Goal: Task Accomplishment & Management: Use online tool/utility

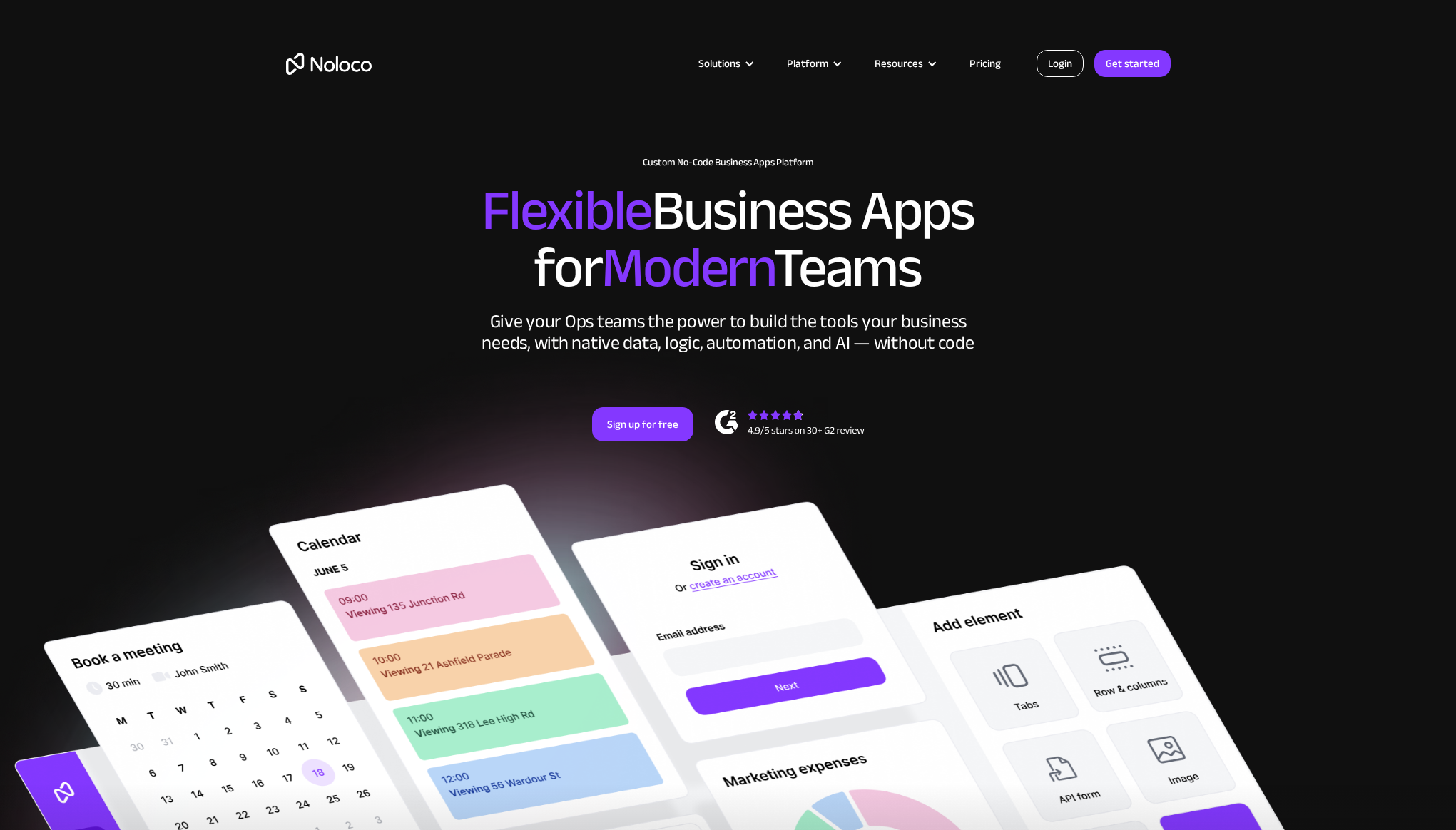
click at [1055, 64] on link "Login" at bounding box center [1060, 63] width 47 height 27
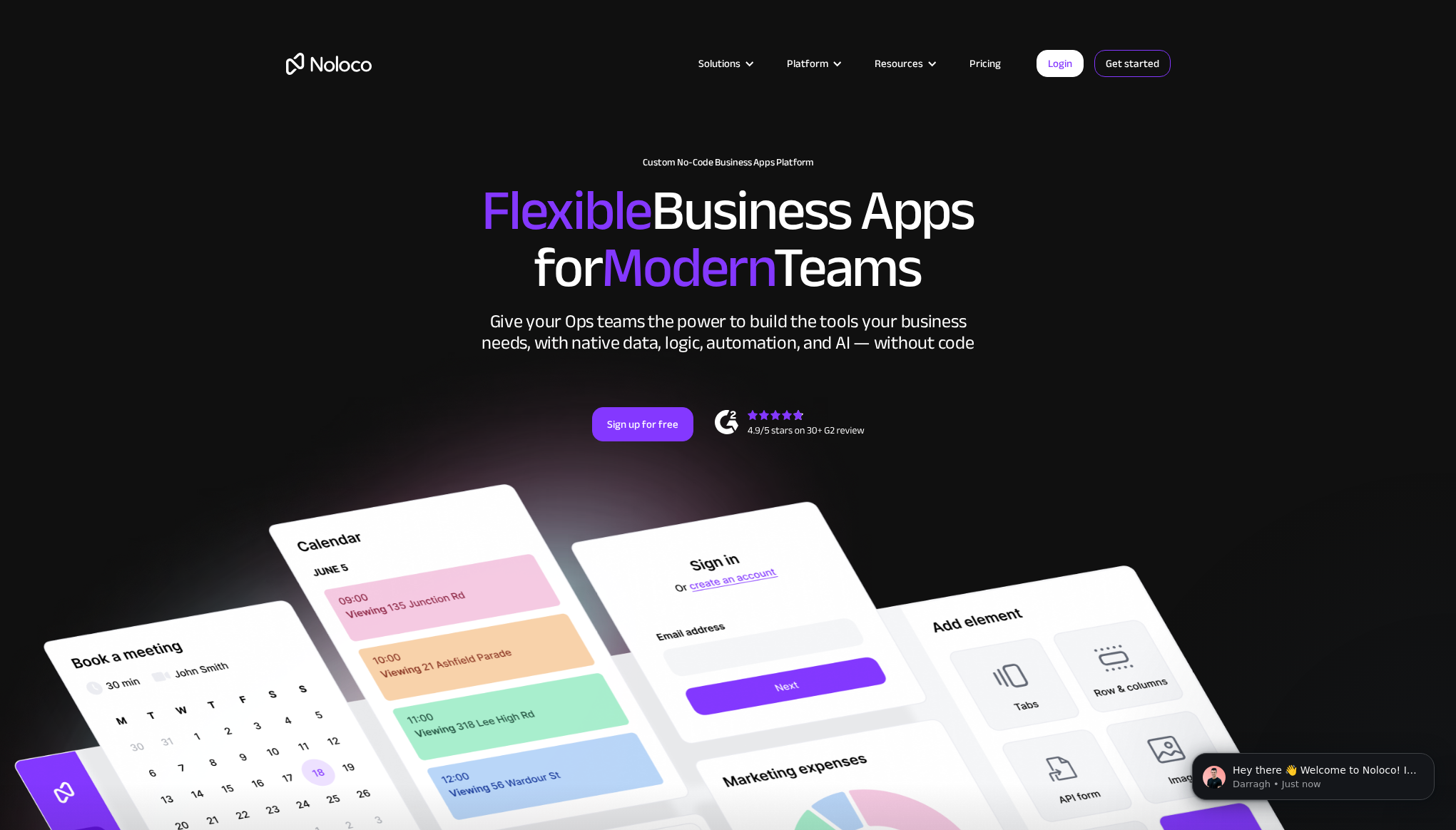
click at [0, 0] on link "Get started" at bounding box center [0, 0] width 0 height 0
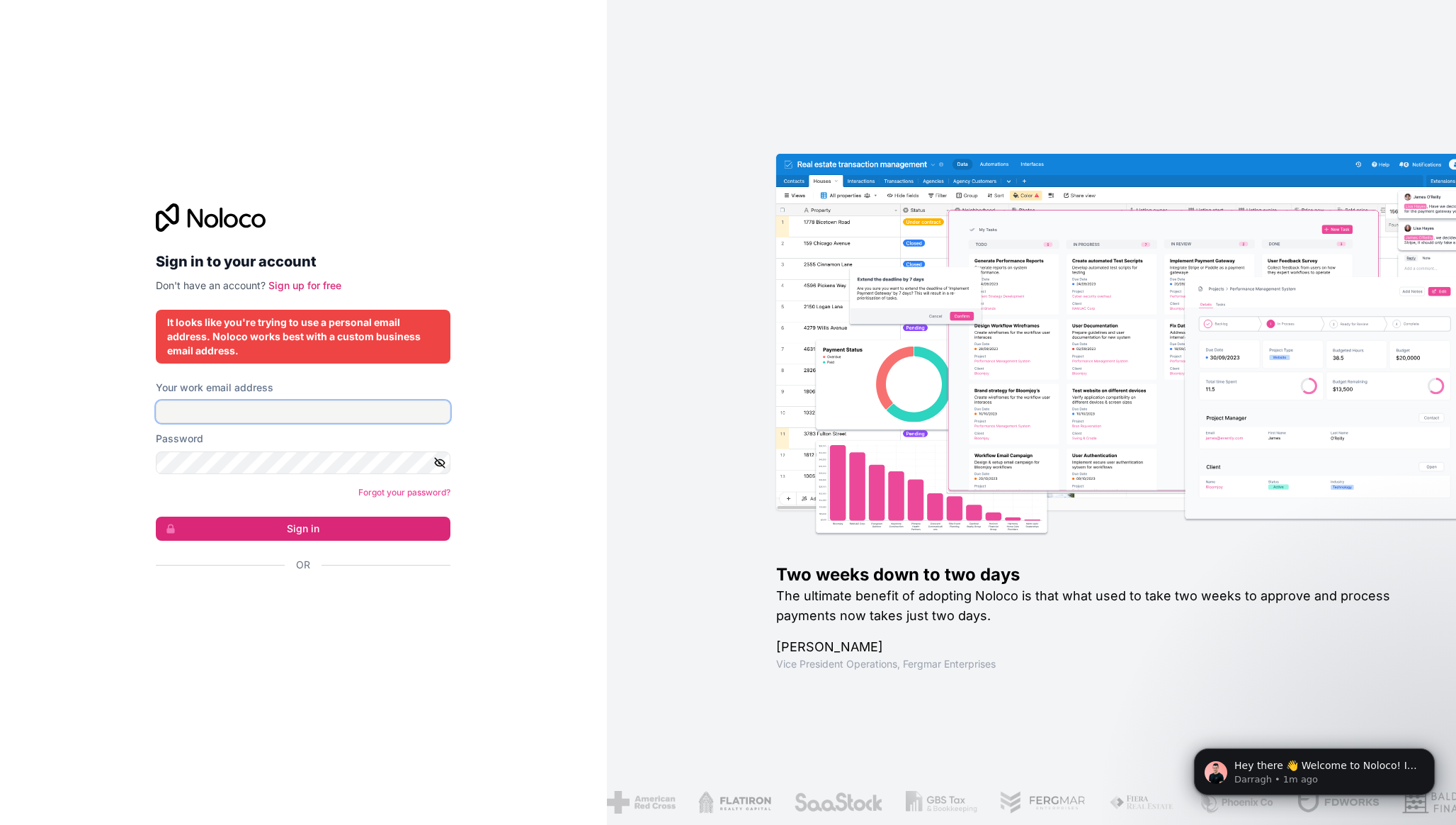
click at [249, 408] on input "Your work email address" at bounding box center [303, 411] width 295 height 22
type input "[EMAIL_ADDRESS][DOMAIN_NAME]"
click at [329, 286] on link "Sign up for free" at bounding box center [305, 285] width 73 height 12
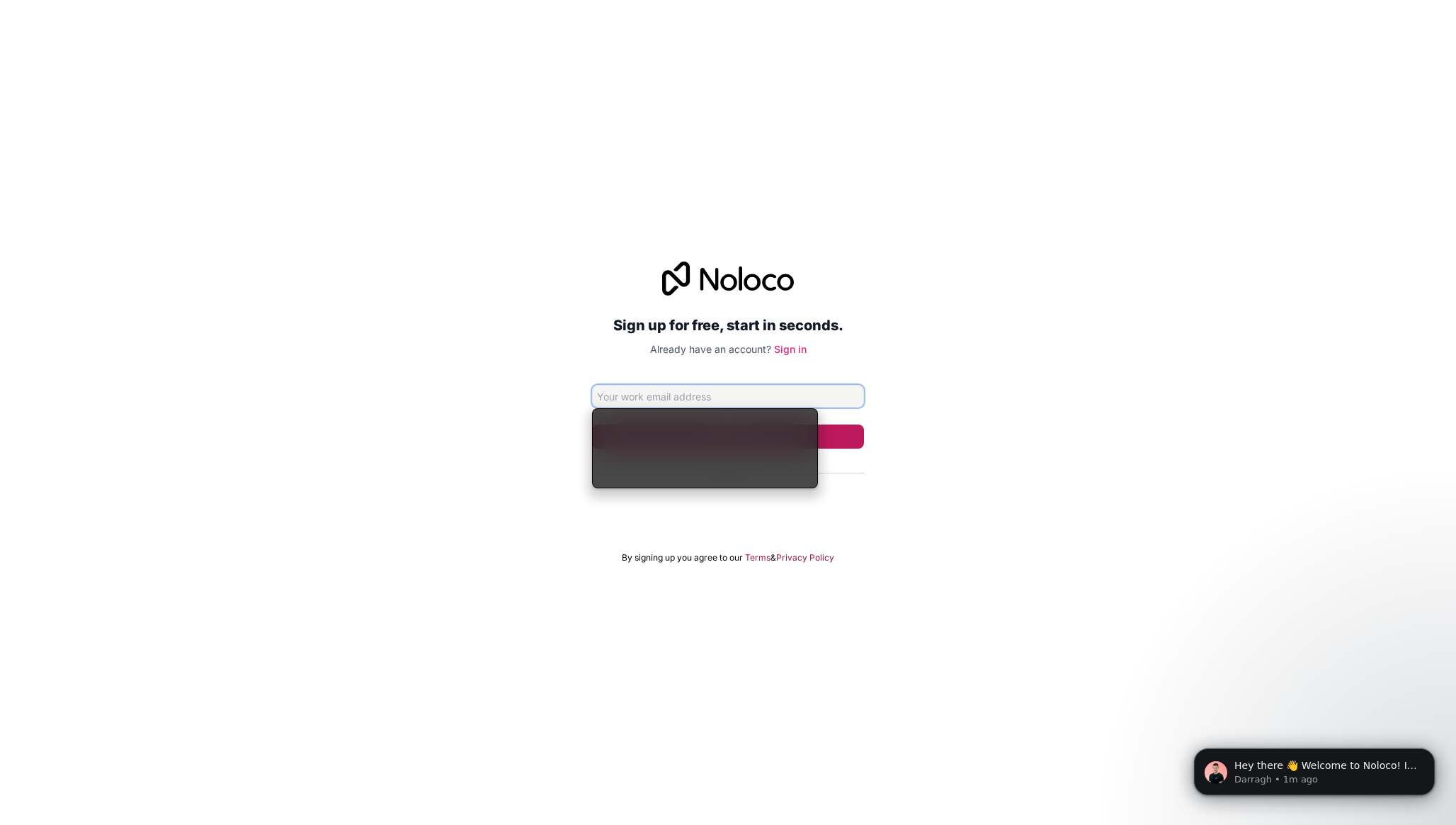
type input "integrations@fuse-tg.com"
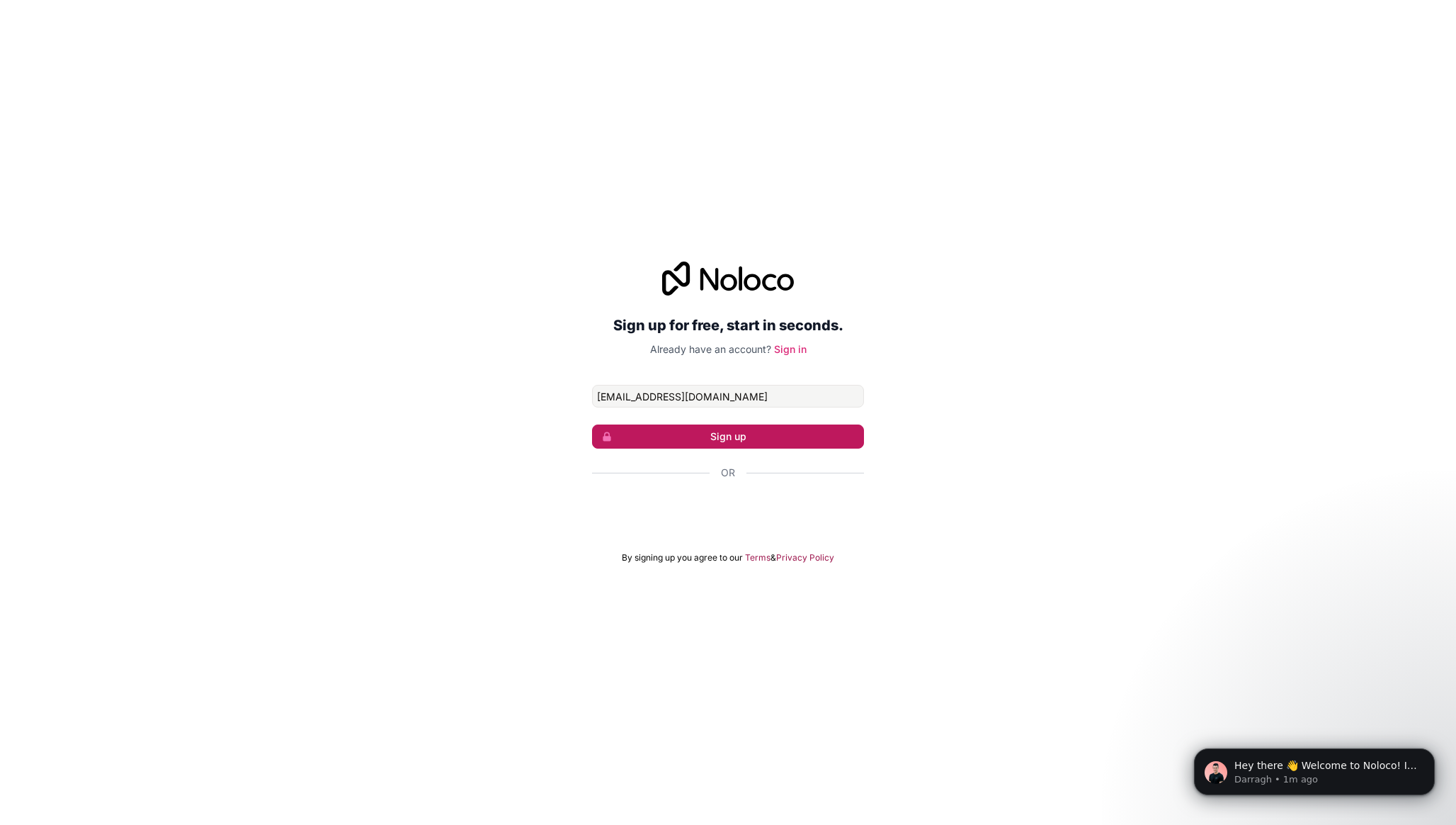
click at [721, 436] on button "Sign up" at bounding box center [728, 436] width 272 height 24
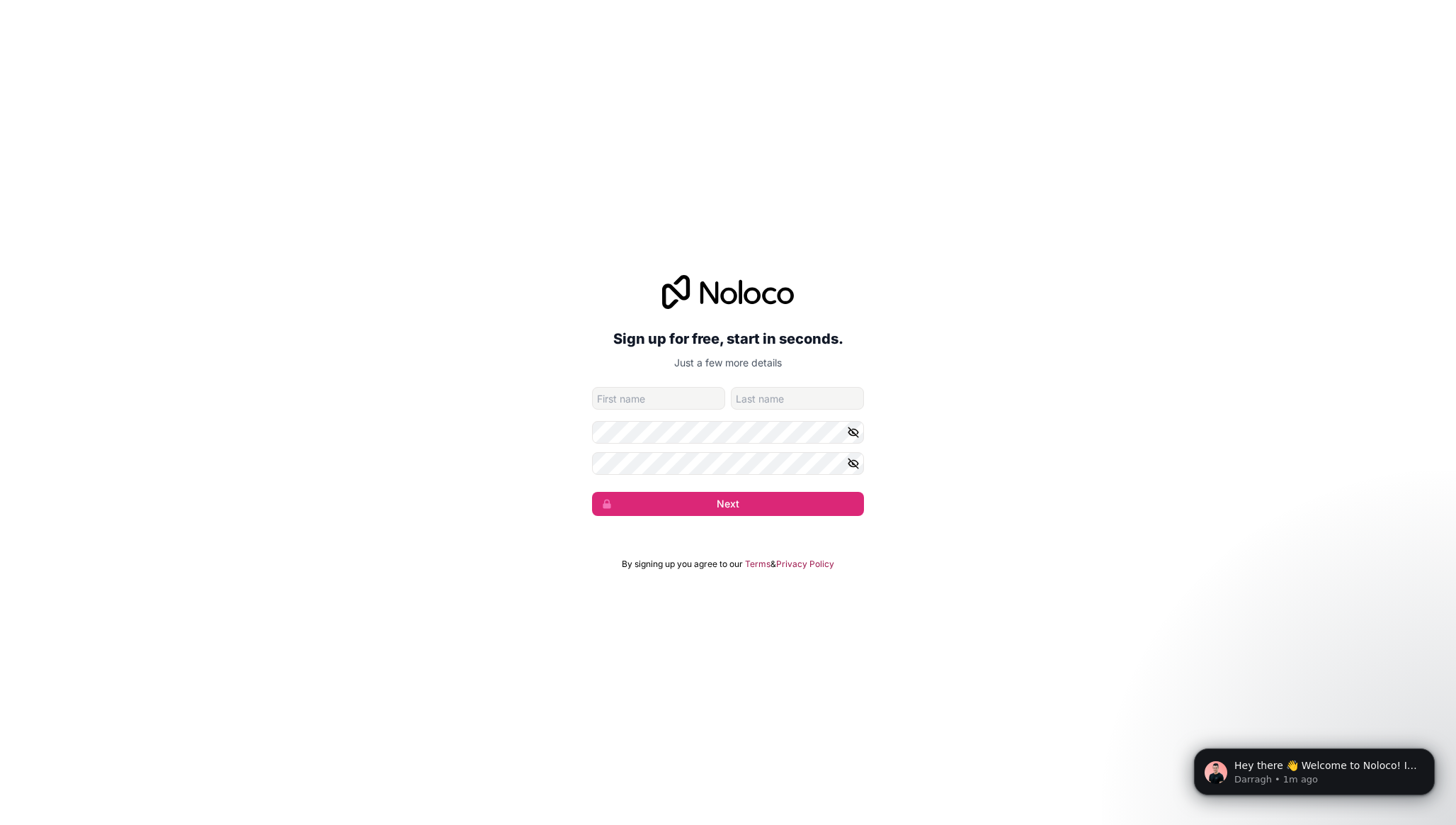
type input "I"
type input "Fuse"
type input "Technical group"
click at [747, 504] on button "Next" at bounding box center [728, 504] width 272 height 24
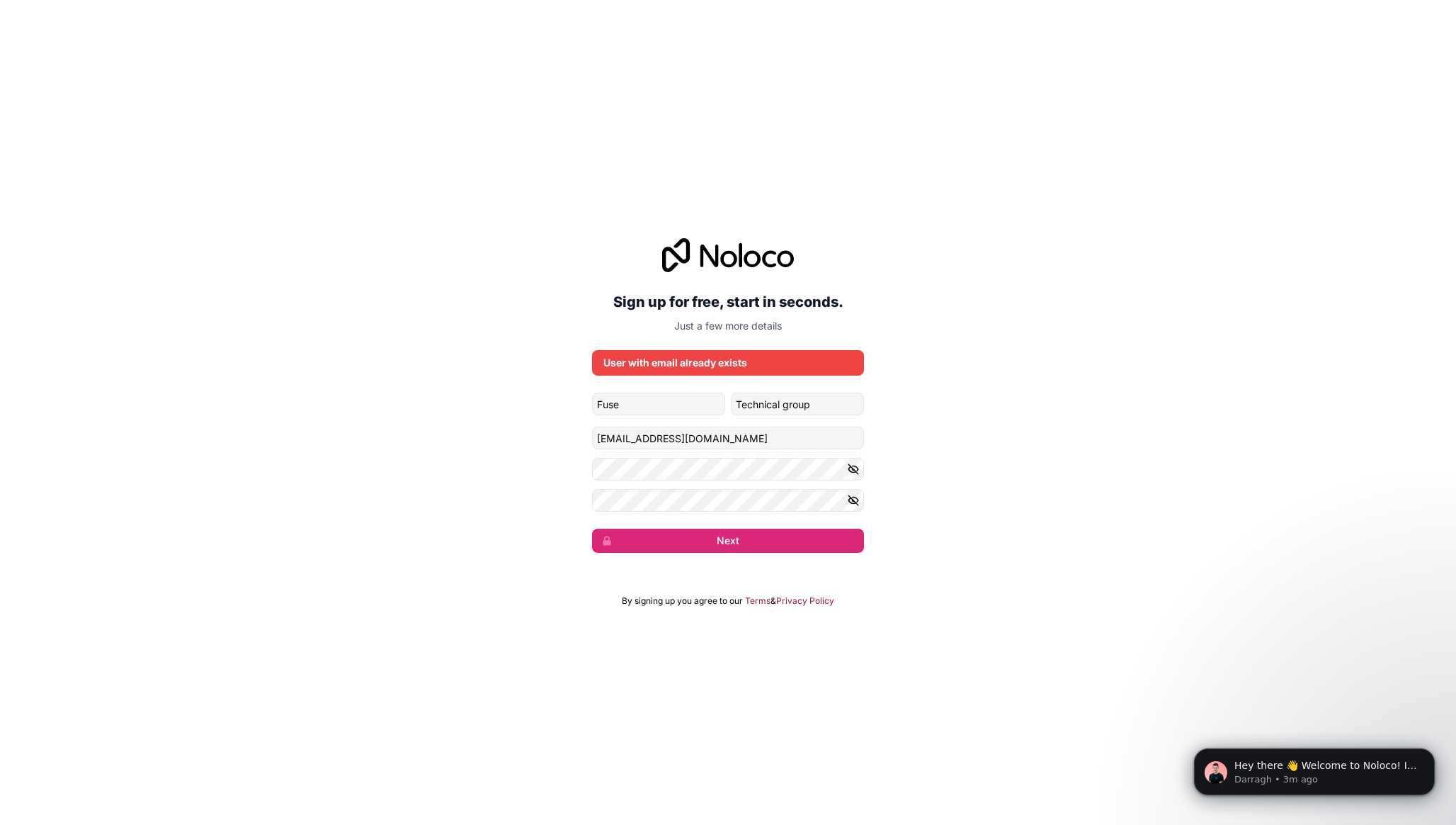
click at [564, 256] on div "Sign up for free, start in seconds. Just a few more details User with email alr…" at bounding box center [728, 396] width 1456 height 355
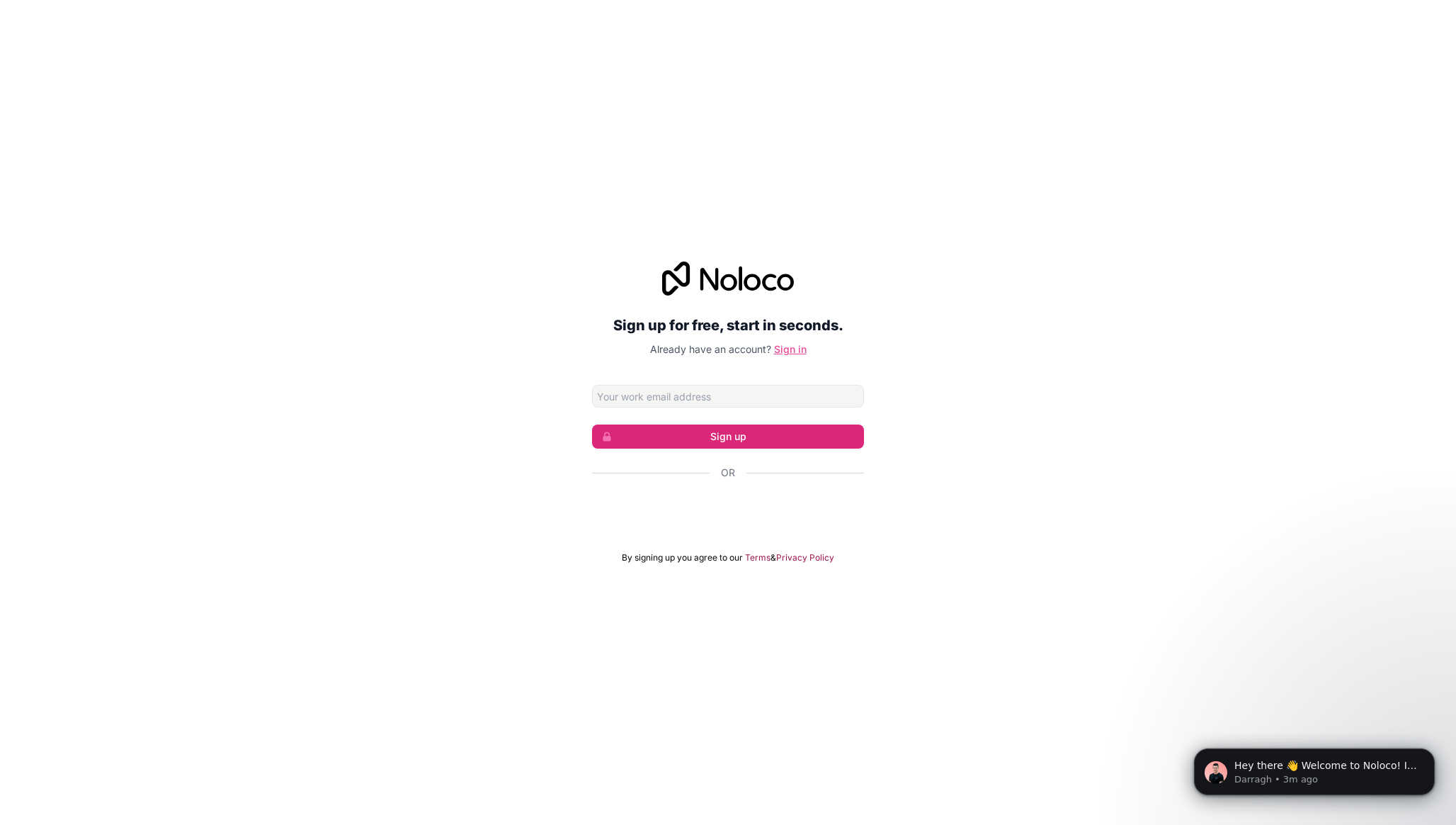
click at [789, 347] on link "Sign in" at bounding box center [791, 349] width 32 height 12
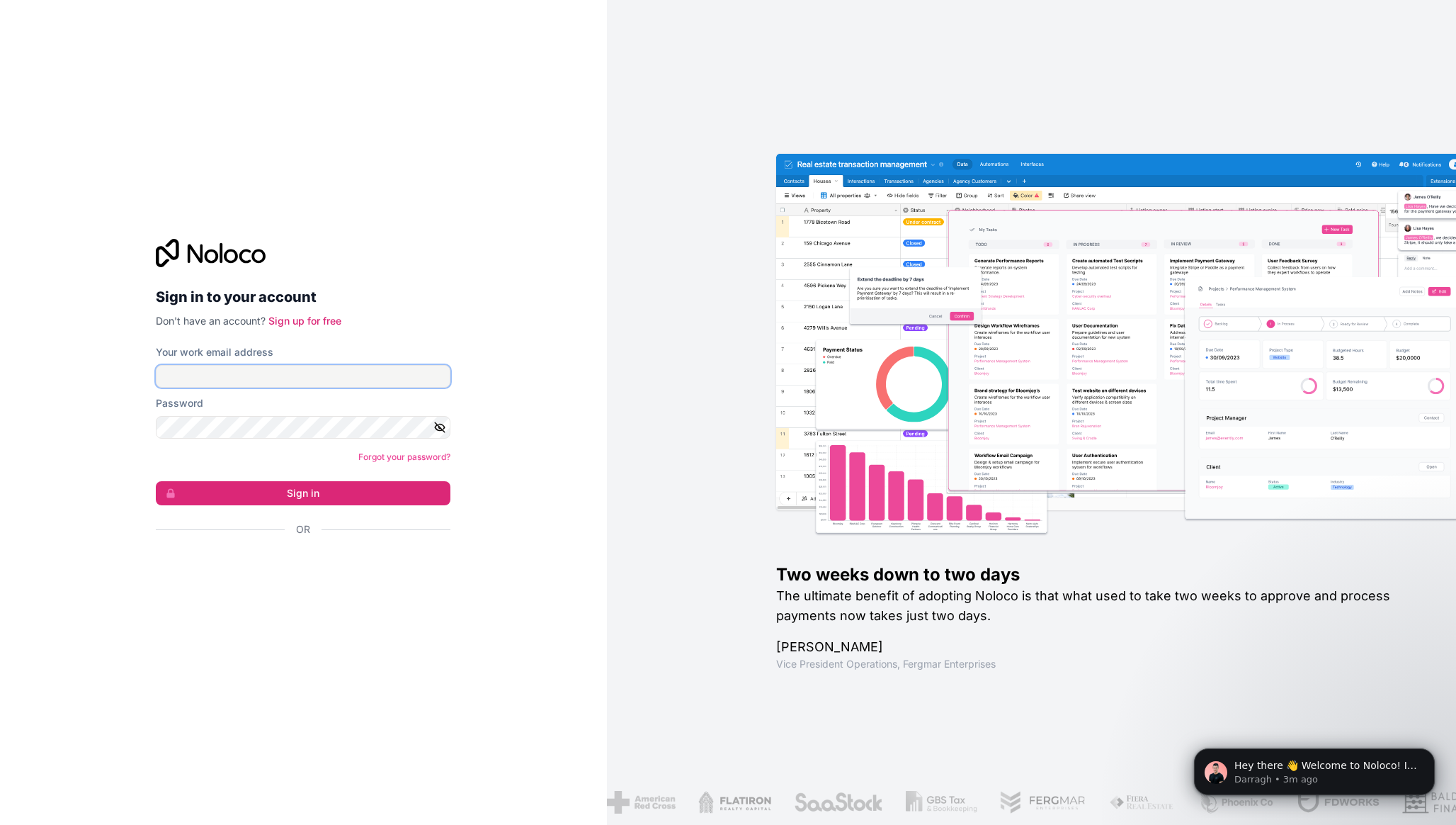
click at [244, 383] on input "Your work email address" at bounding box center [303, 375] width 295 height 22
type input "[EMAIL_ADDRESS][DOMAIN_NAME]"
click at [156, 481] on button "Sign in" at bounding box center [303, 493] width 295 height 24
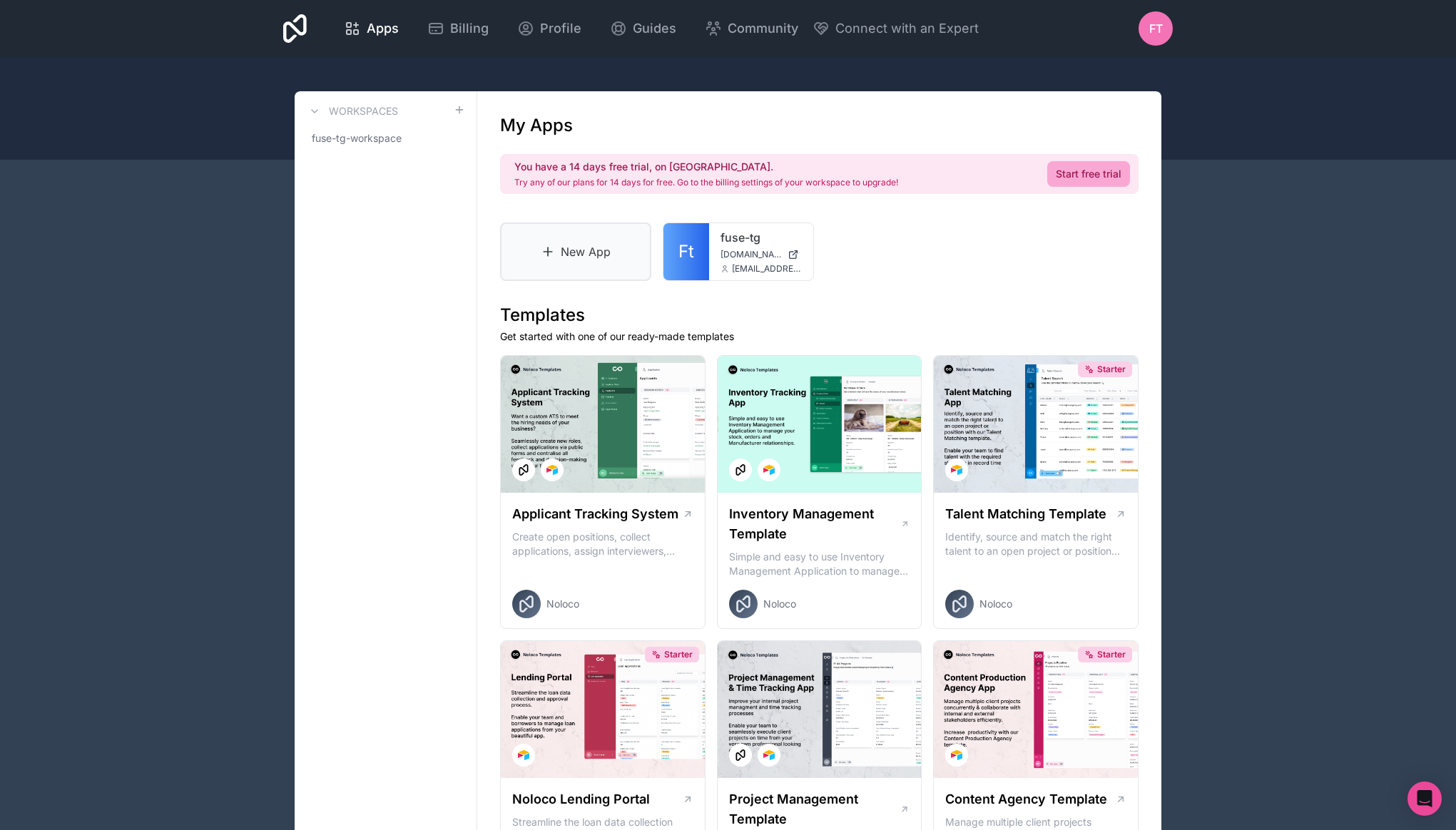
click at [601, 245] on link "New App" at bounding box center [575, 251] width 152 height 58
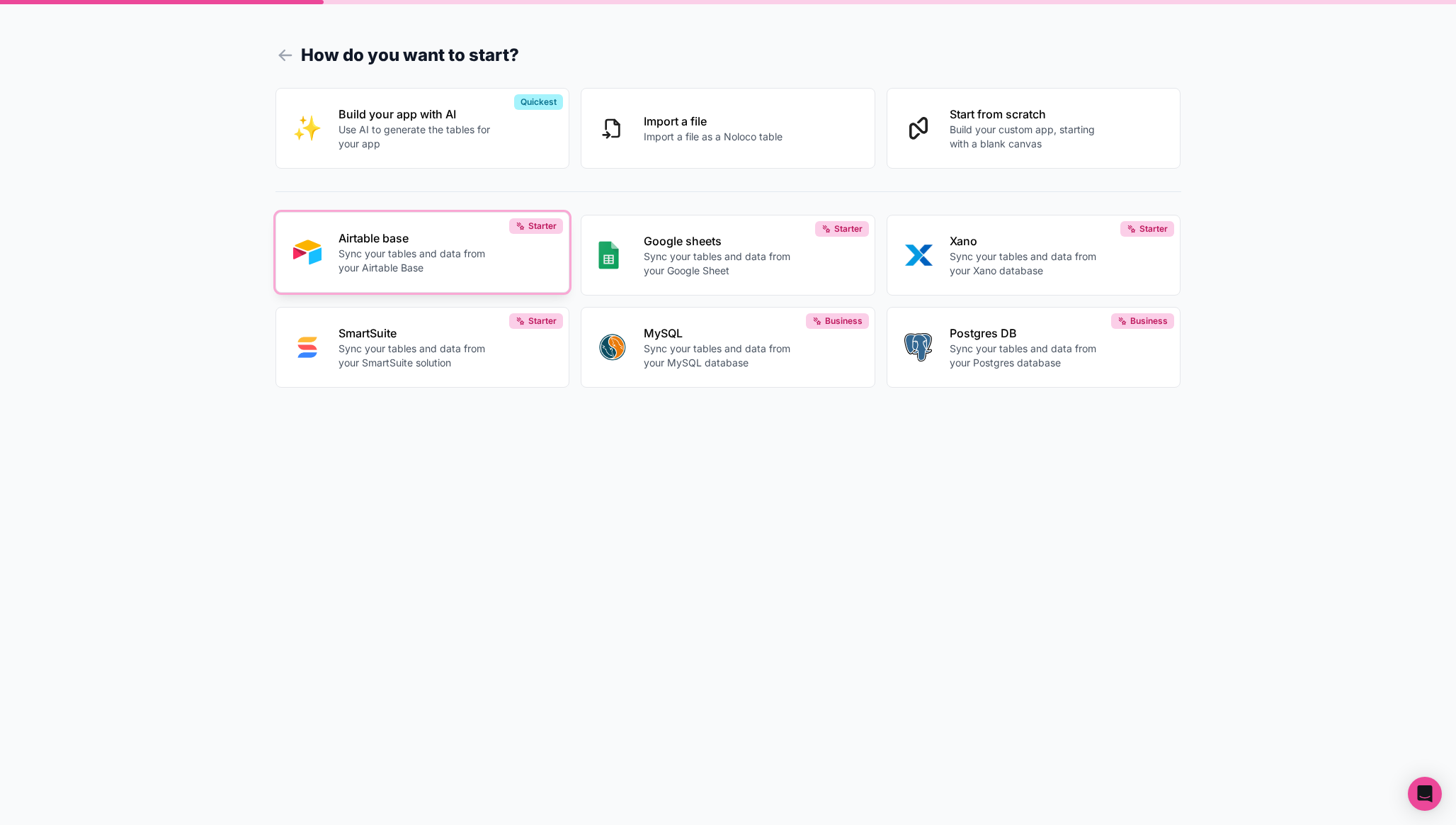
click at [444, 253] on p "Sync your tables and data from your Airtable Base" at bounding box center [418, 260] width 157 height 29
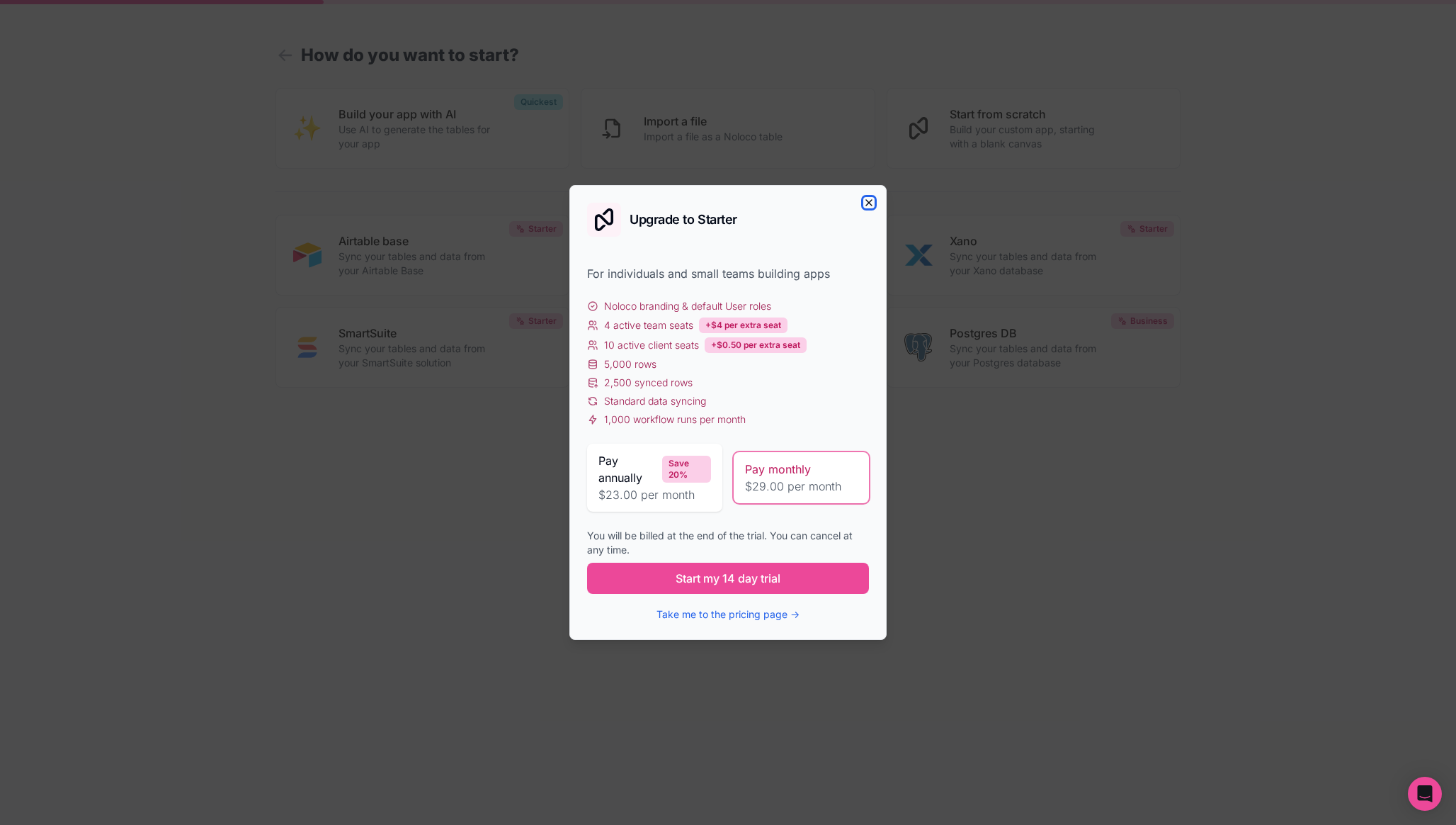
click at [868, 200] on icon "button" at bounding box center [869, 202] width 12 height 12
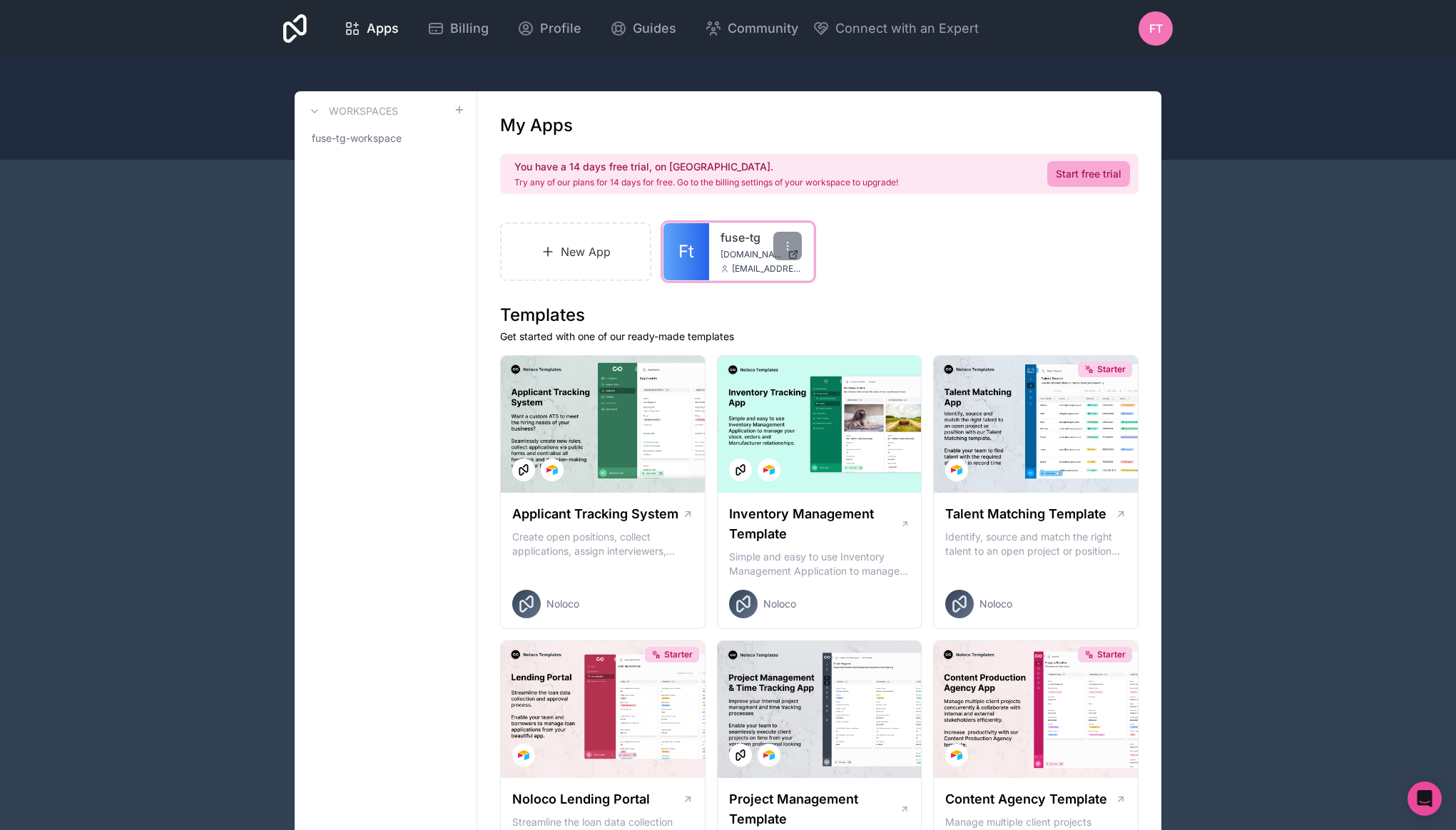
click at [729, 261] on div "fuse-tg fuse-tg.noloco.co integrations@fuse-tg.com" at bounding box center [761, 251] width 104 height 57
click at [696, 253] on link "Ft" at bounding box center [686, 251] width 46 height 57
